Goal: Find specific page/section

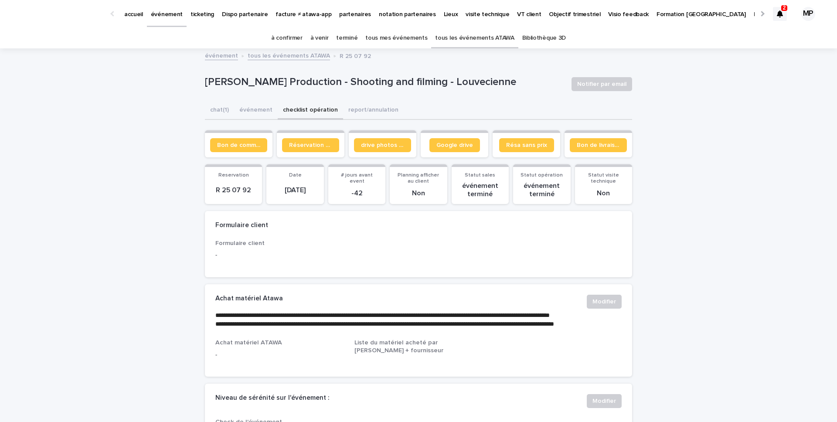
click at [481, 41] on link "tous les événements ATAWA" at bounding box center [474, 38] width 79 height 20
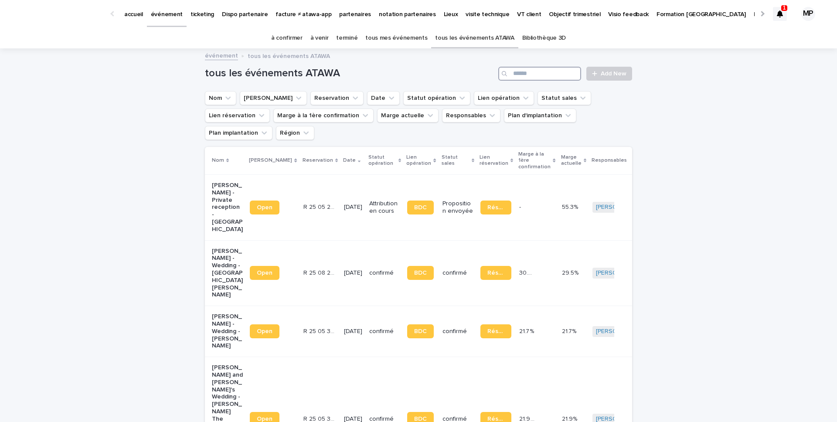
click at [548, 76] on input "Search" at bounding box center [539, 74] width 83 height 14
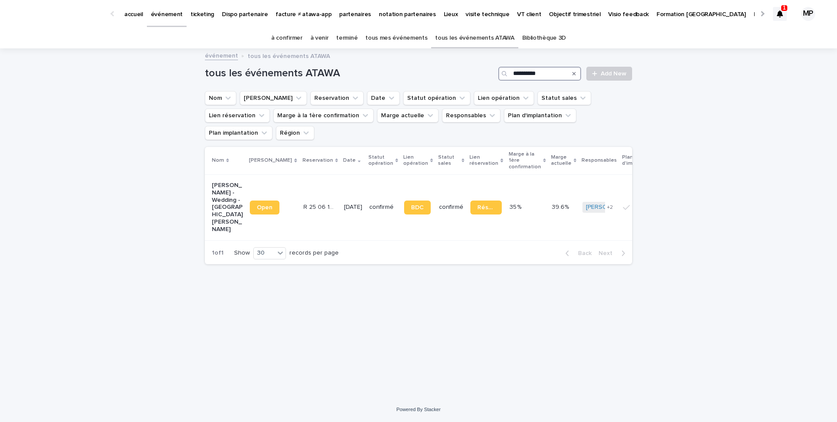
type input "**********"
